Goal: Subscribe to service/newsletter

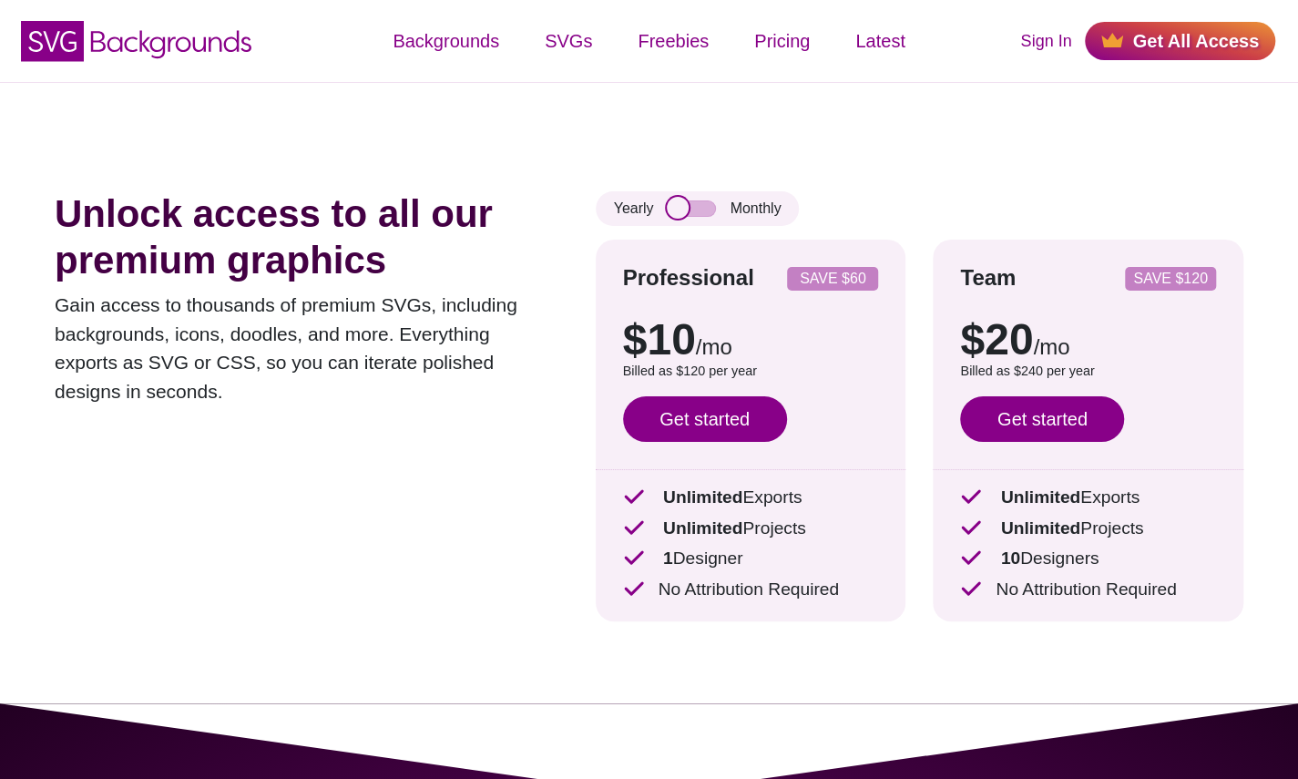
click at [698, 205] on input "checkbox" at bounding box center [691, 208] width 49 height 16
checkbox input "true"
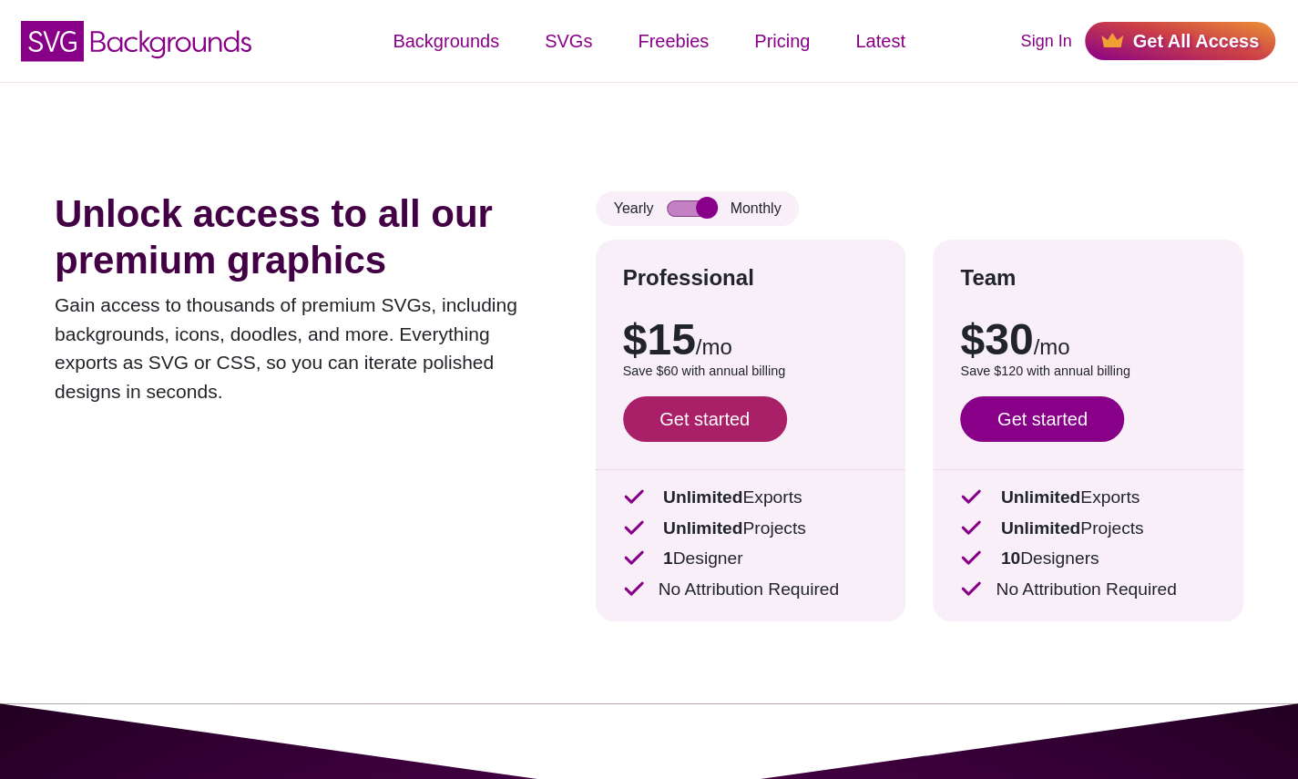
click at [717, 425] on link "Get started" at bounding box center [705, 419] width 164 height 46
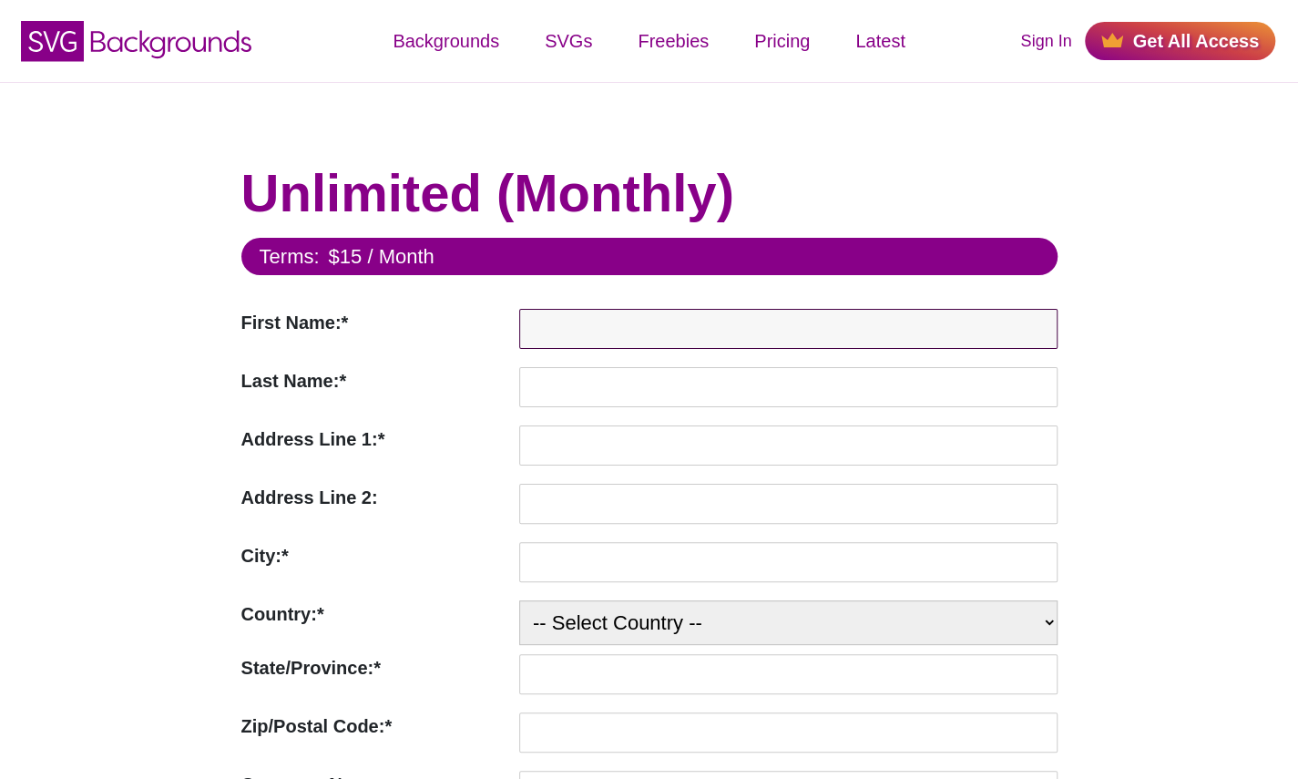
click at [569, 327] on input "First Name:*" at bounding box center [788, 329] width 538 height 40
type input "James"
type input "Miller"
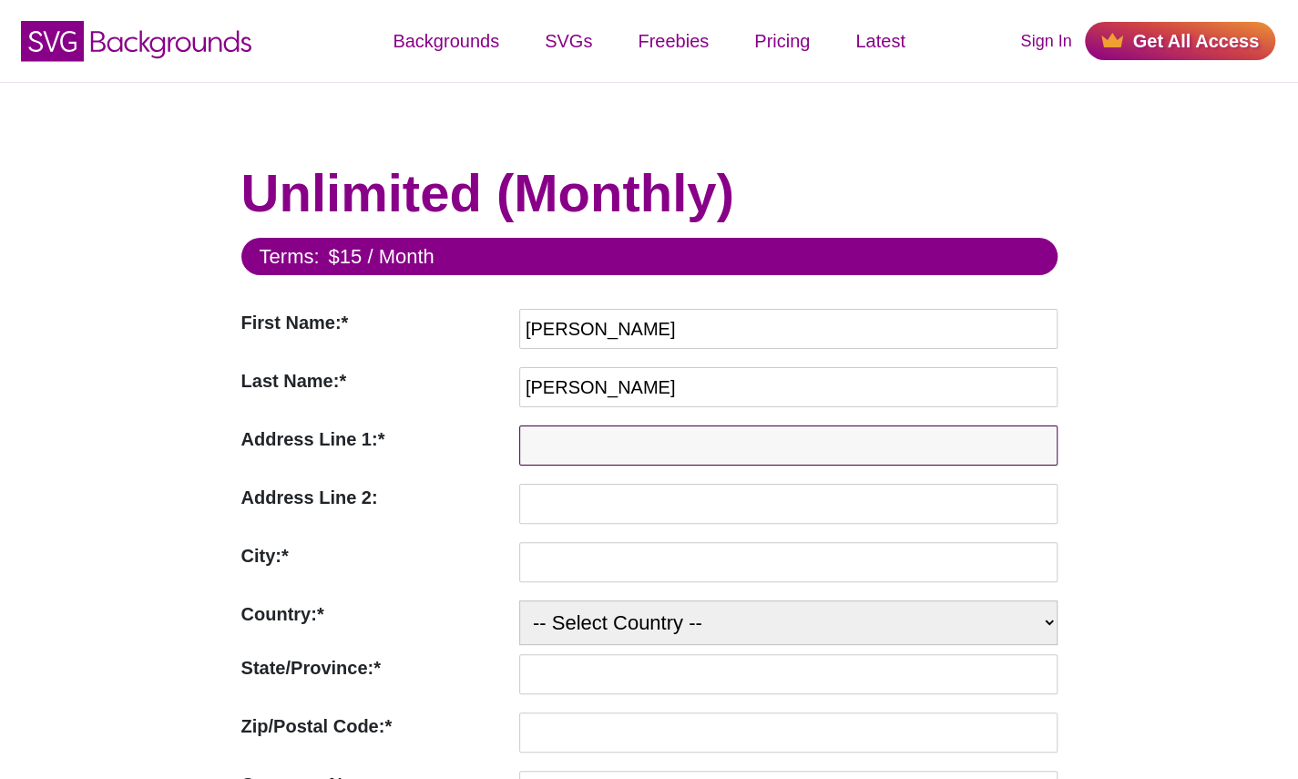
type input "12634 Holstein Lane"
type input "Huntsville"
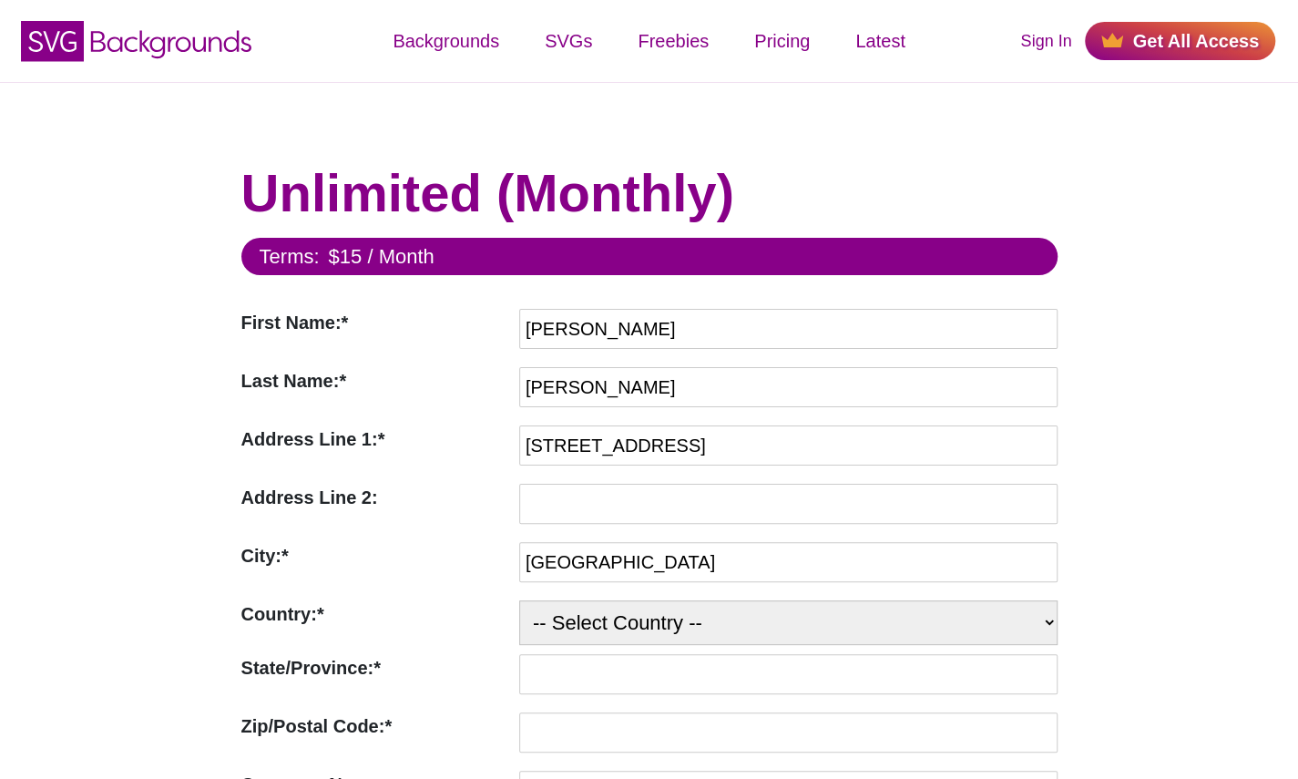
select select "US"
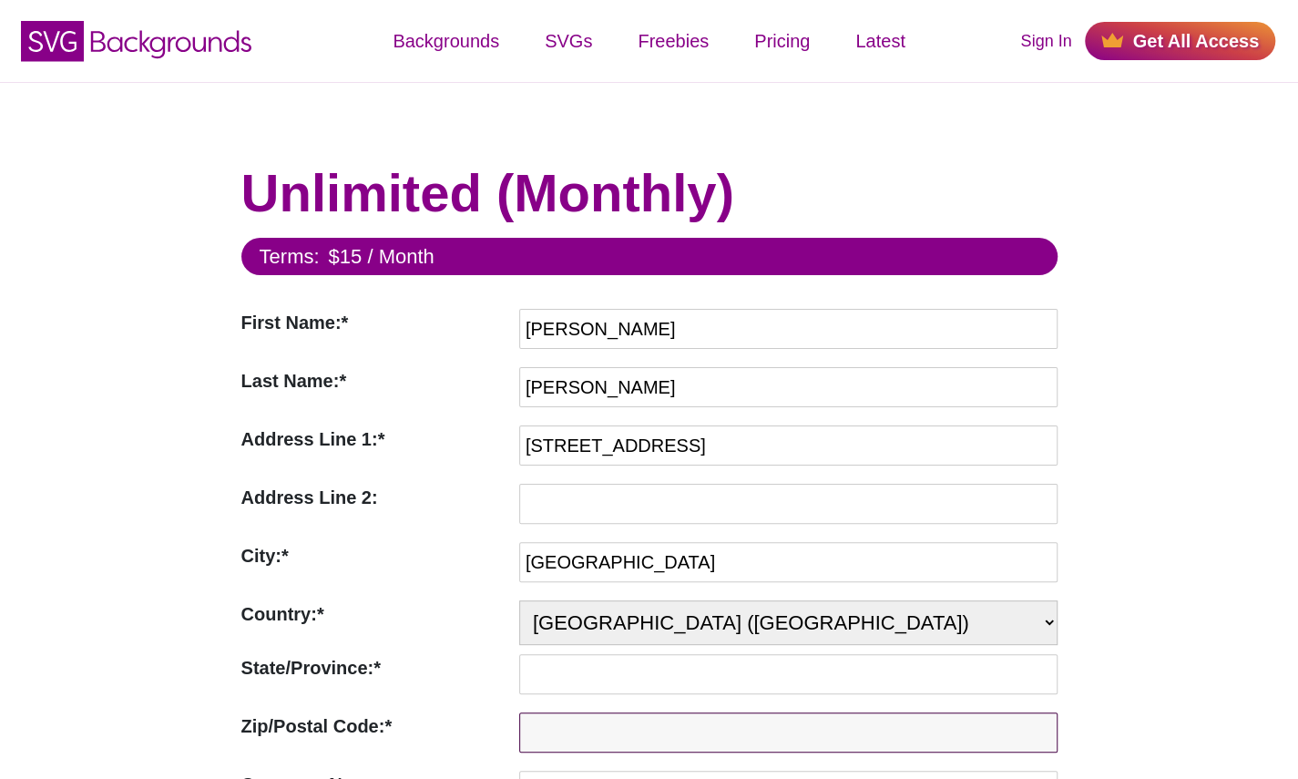
type input "35803"
type input "IronShift Ventures"
type input "james.j.miller926@gmail.com"
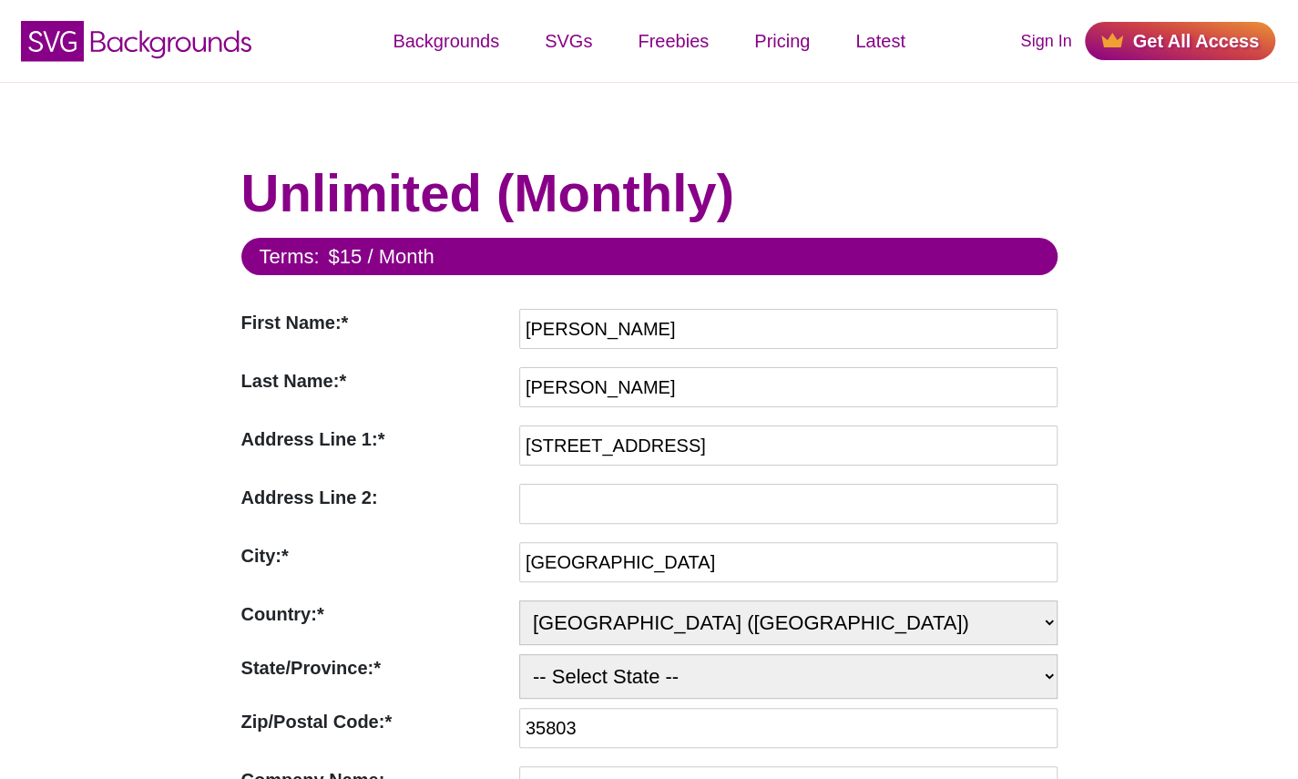
select select "AL"
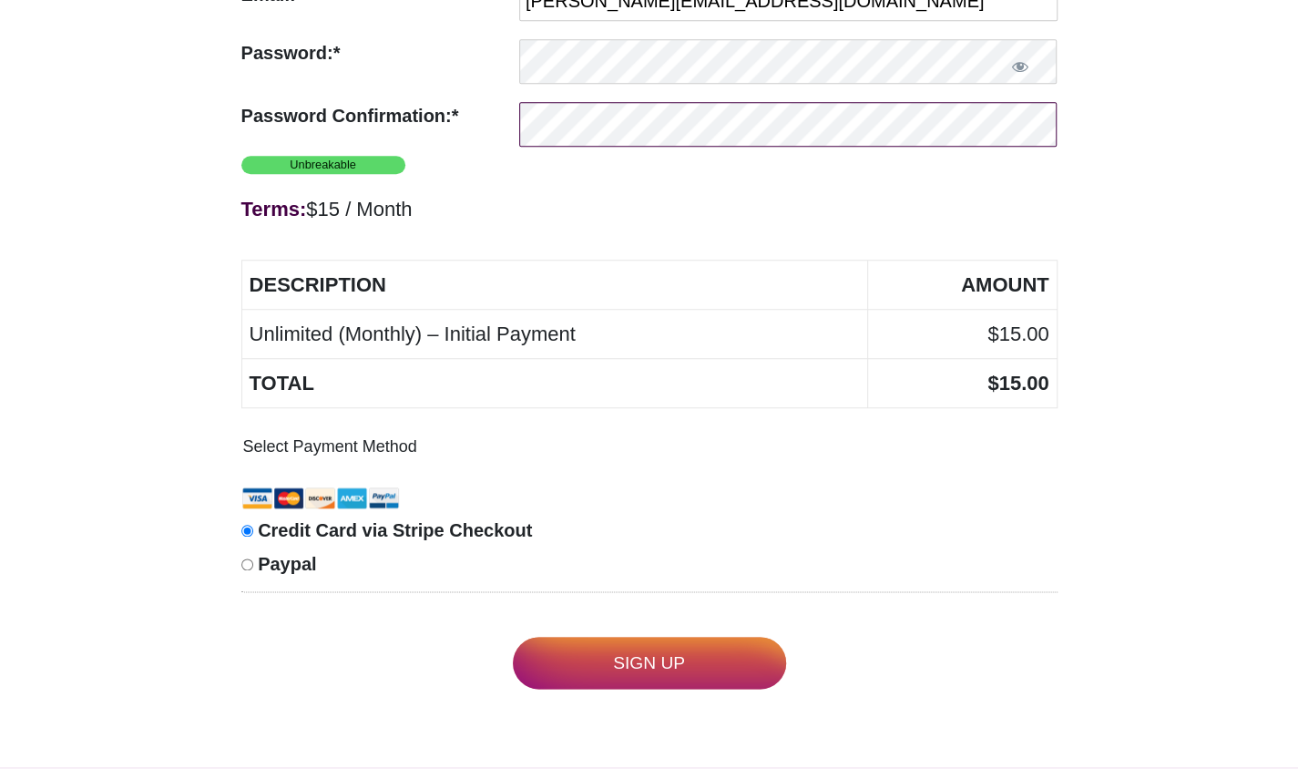
scroll to position [1062, 0]
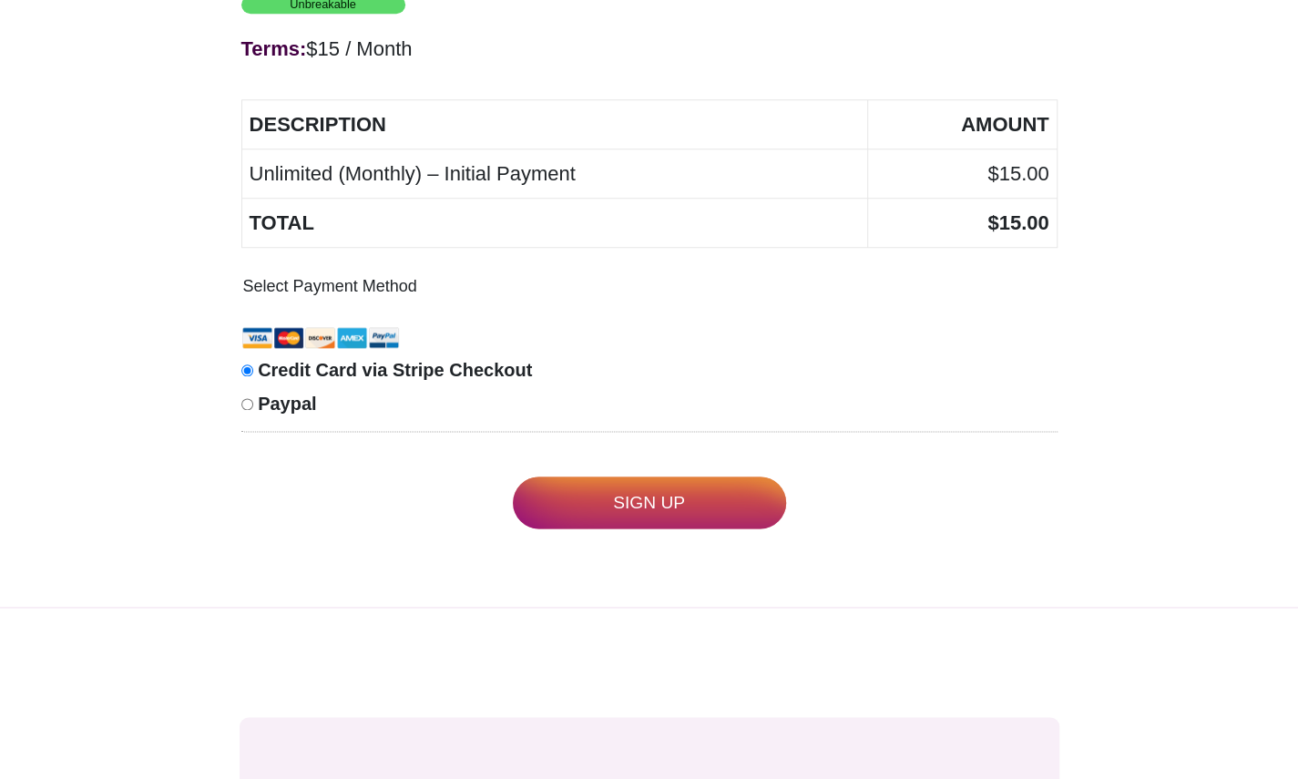
click at [647, 500] on input "Sign Up" at bounding box center [649, 502] width 273 height 52
